Goal: Transaction & Acquisition: Purchase product/service

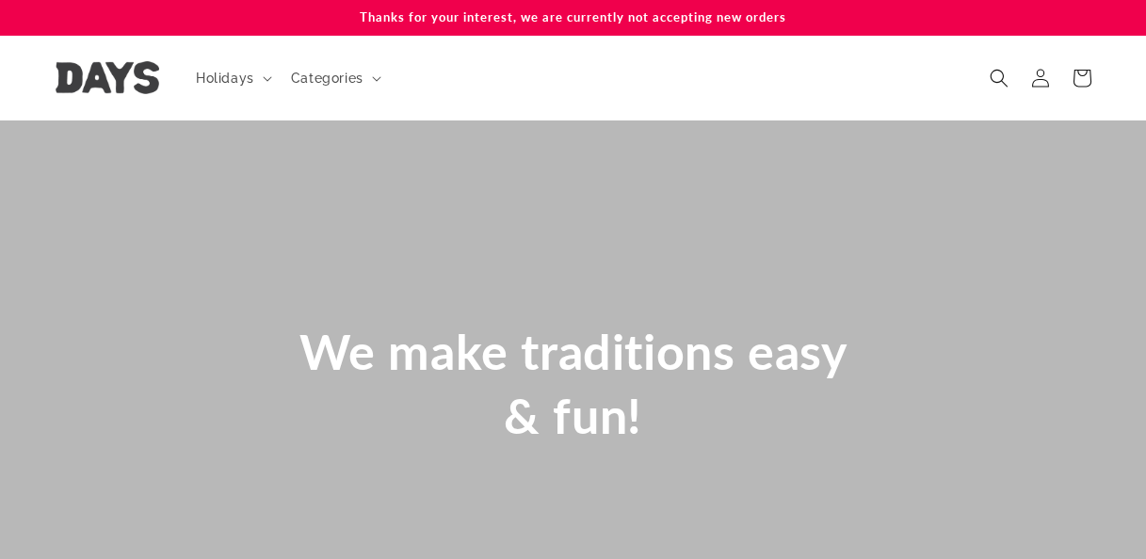
click at [117, 443] on div "We make traditions easy & fun!" at bounding box center [573, 384] width 1130 height 527
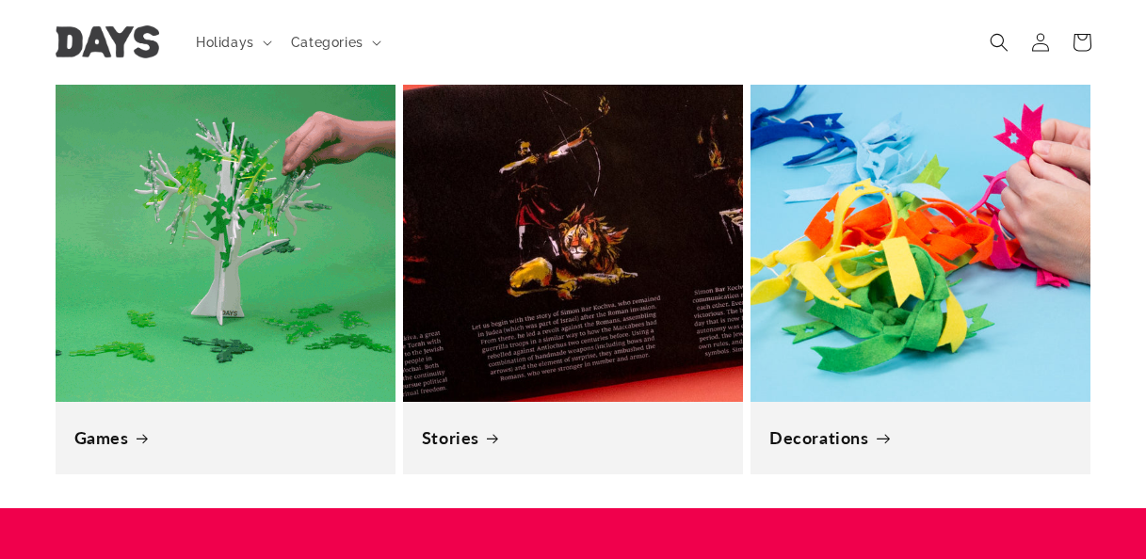
click at [806, 437] on link "Decorations" at bounding box center [920, 438] width 302 height 22
